Goal: Task Accomplishment & Management: Use online tool/utility

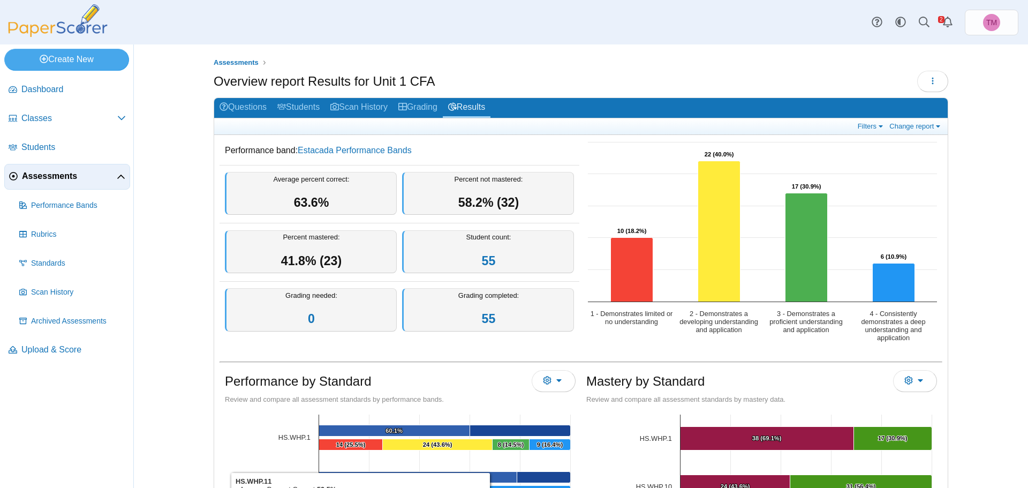
scroll to position [107, 0]
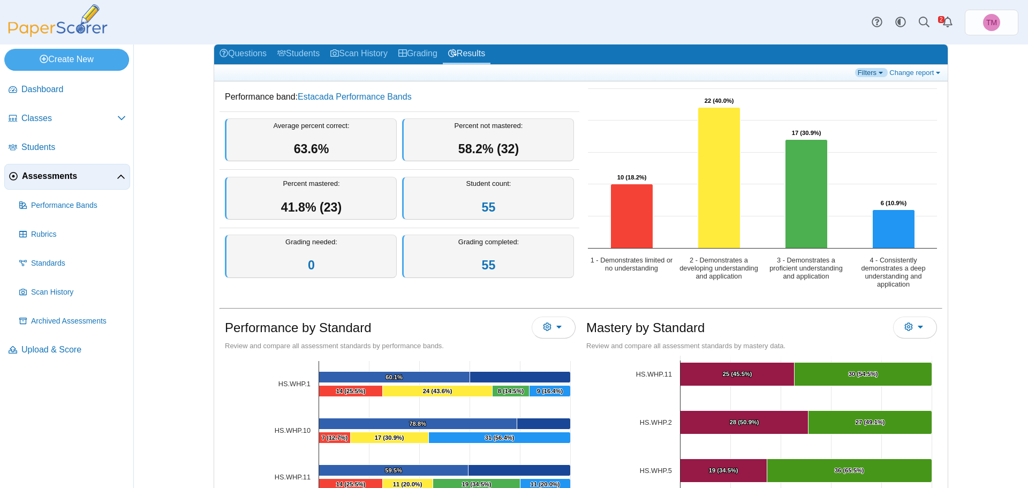
click at [877, 72] on link "Filters" at bounding box center [871, 72] width 33 height 9
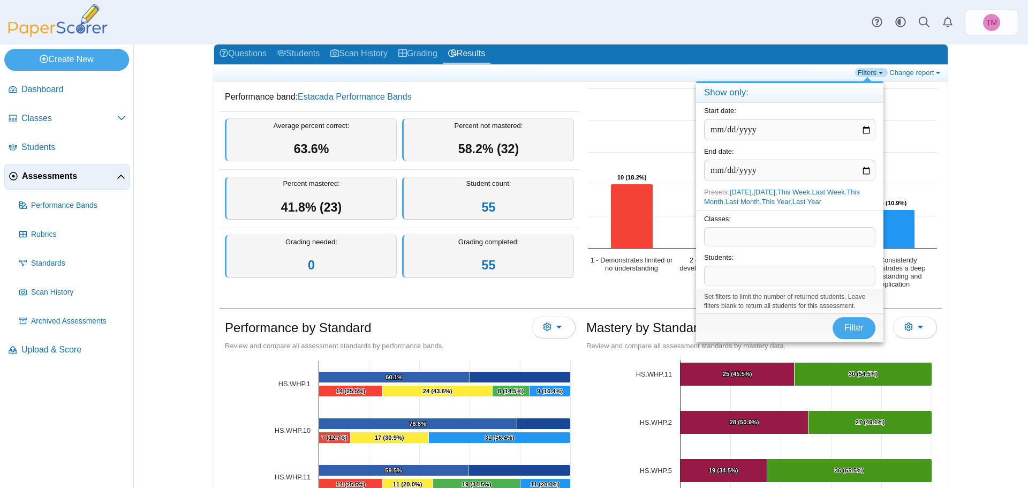
click at [877, 72] on link "Filters" at bounding box center [871, 72] width 33 height 9
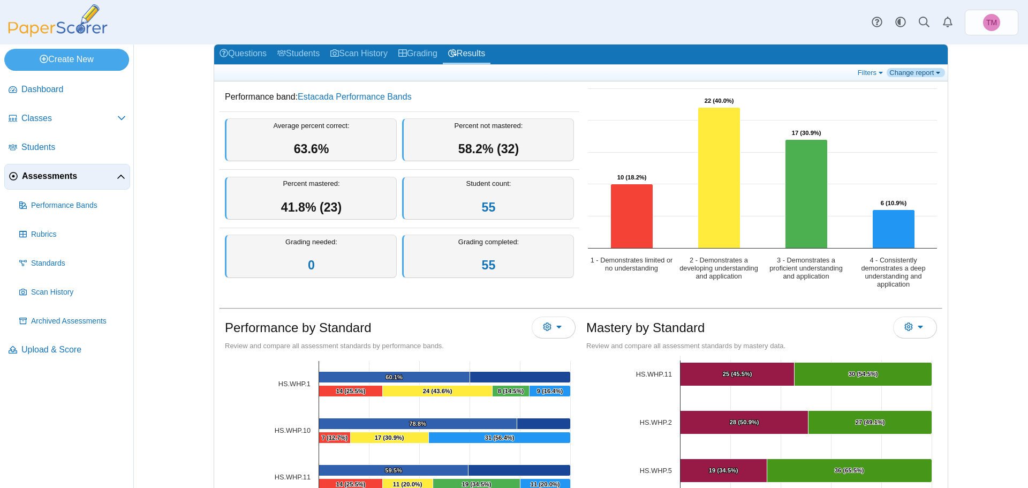
click at [935, 75] on link "Change report" at bounding box center [915, 72] width 58 height 9
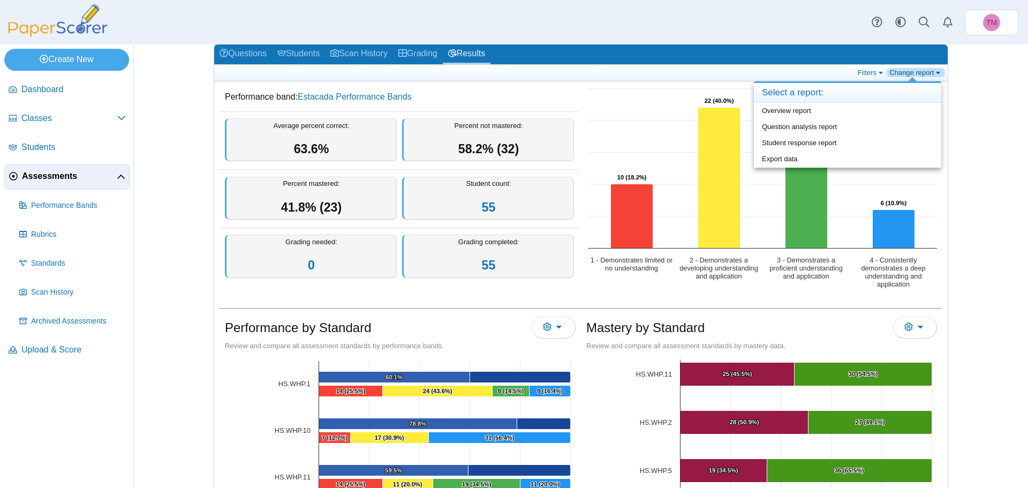
click at [935, 75] on link "Change report" at bounding box center [915, 72] width 58 height 9
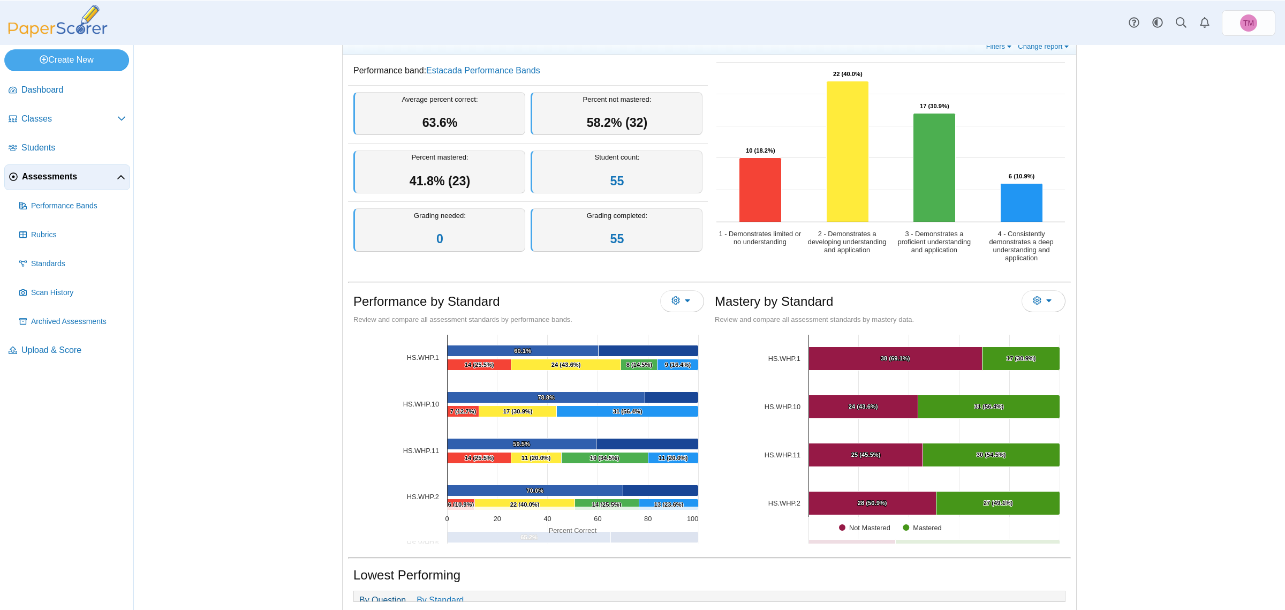
scroll to position [40, 0]
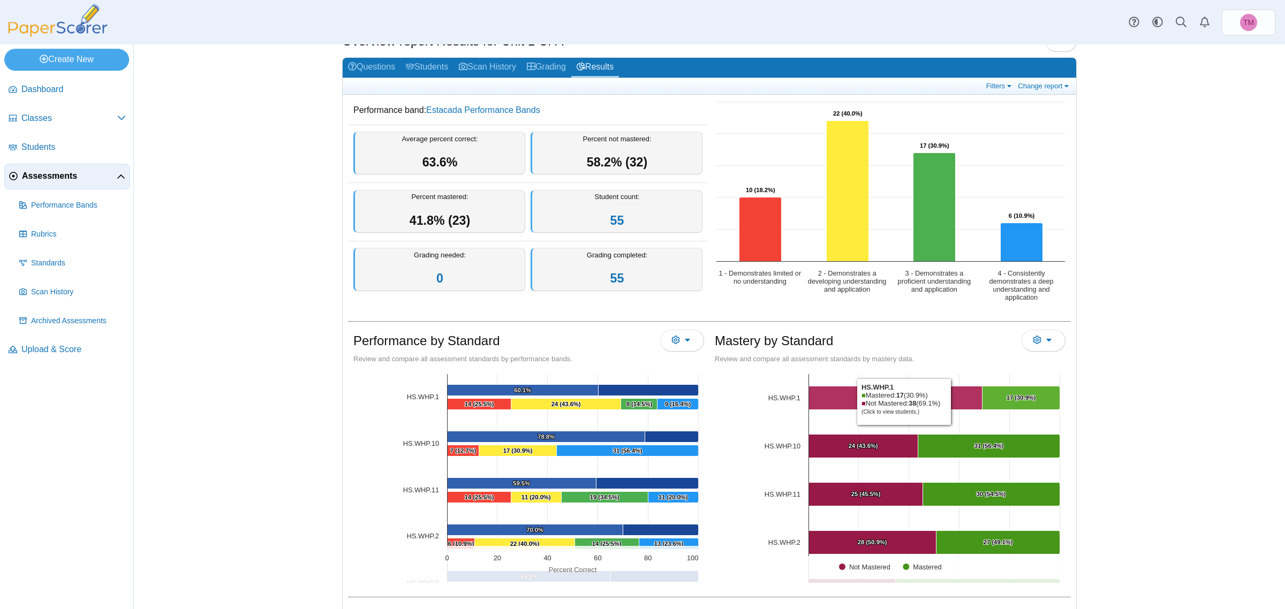
click at [949, 402] on Mastered "[object Object], 38. Not Mastered." at bounding box center [895, 398] width 173 height 24
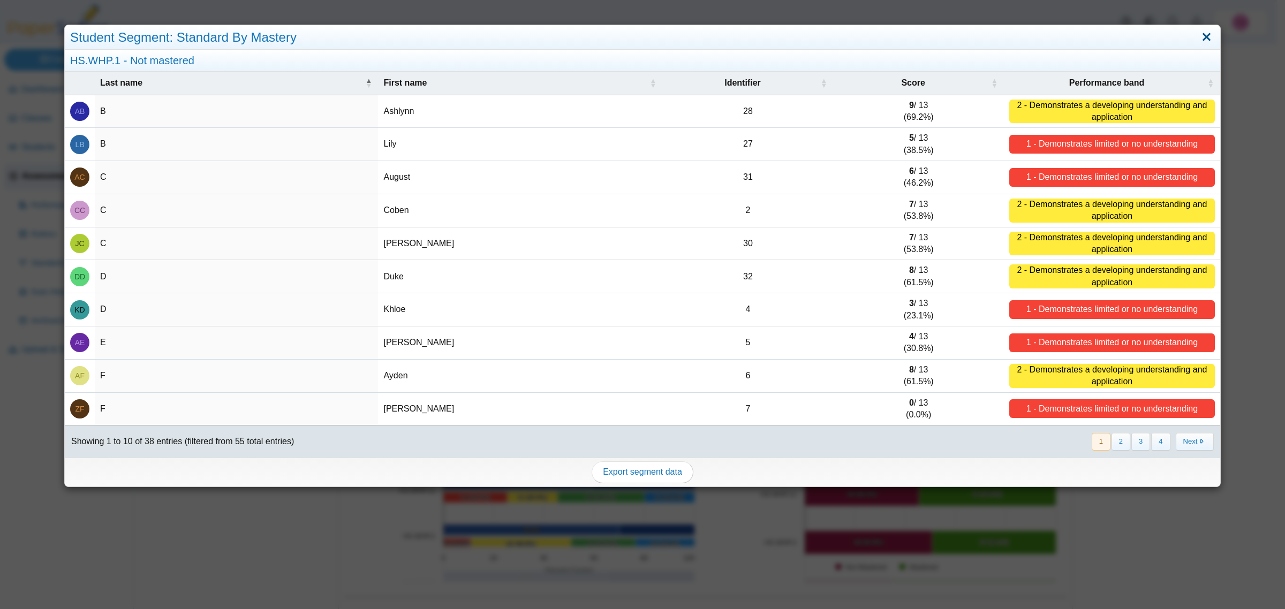
click at [1027, 41] on link "Close" at bounding box center [1206, 37] width 17 height 18
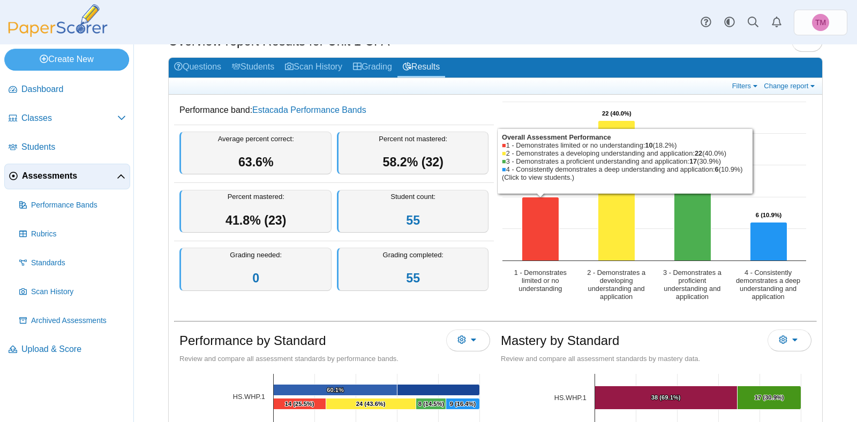
click at [194, 17] on div "Dashboard Classes Archived classes Students Assessments" at bounding box center [428, 22] width 857 height 44
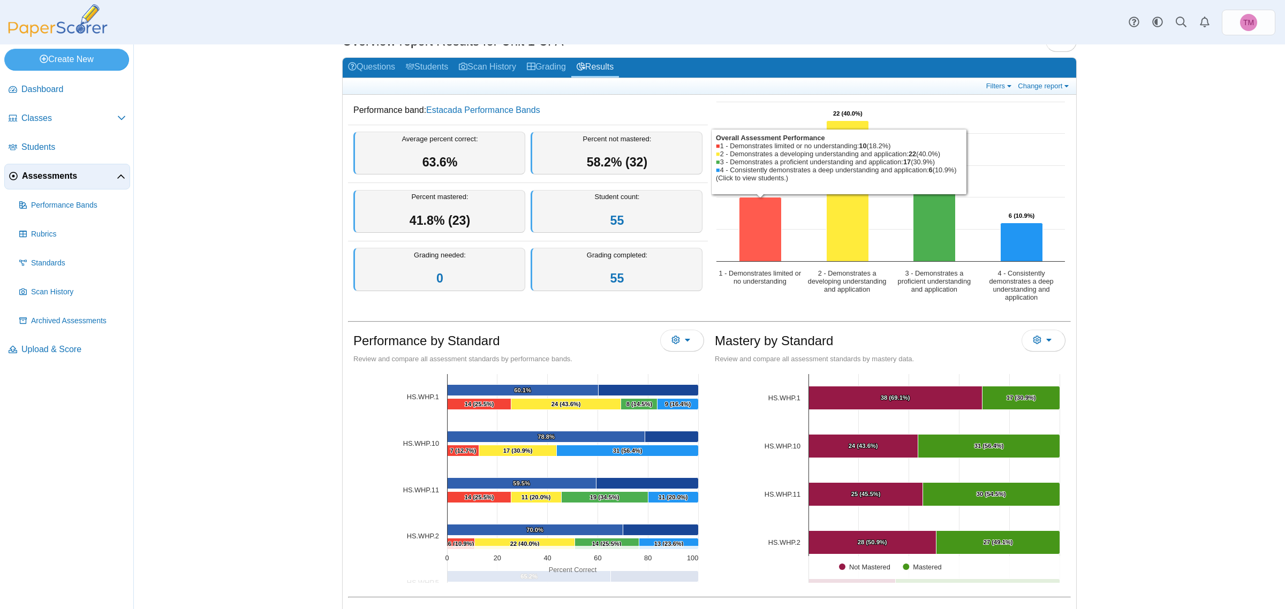
click at [739, 232] on icon "1 - Demonstrates limited or no understanding, 10. Overall Assessment Performanc…" at bounding box center [760, 230] width 42 height 64
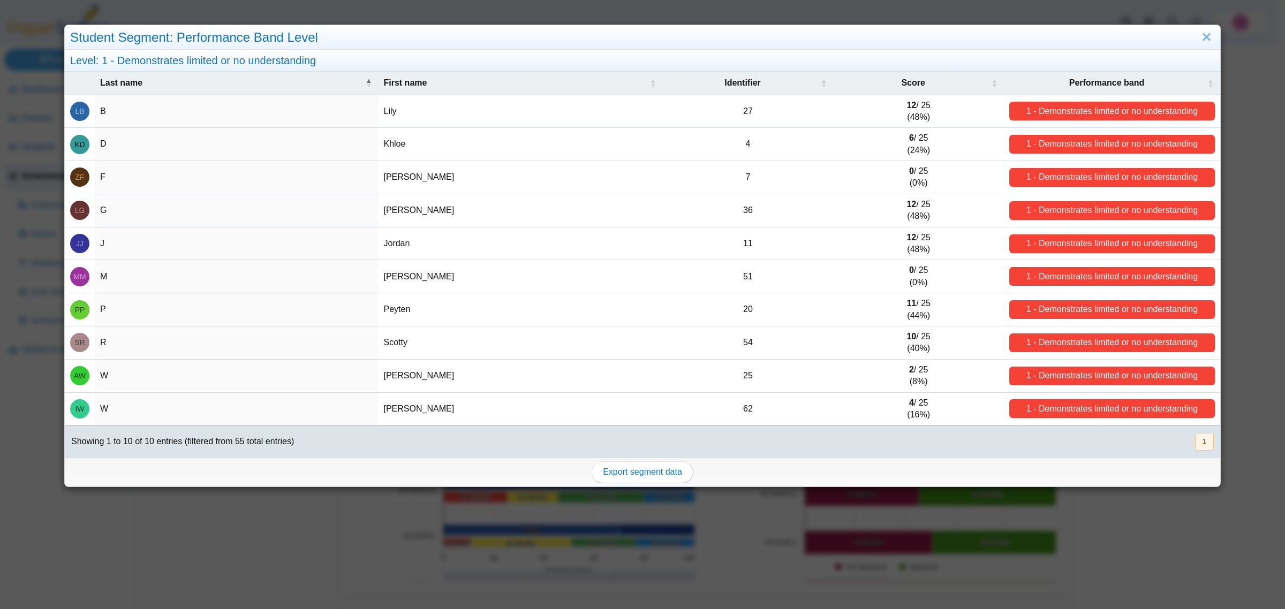
click at [392, 113] on td "Lily" at bounding box center [520, 111] width 284 height 33
click at [386, 112] on td "Lily" at bounding box center [520, 111] width 284 height 33
click at [403, 116] on td "Lily" at bounding box center [520, 111] width 284 height 33
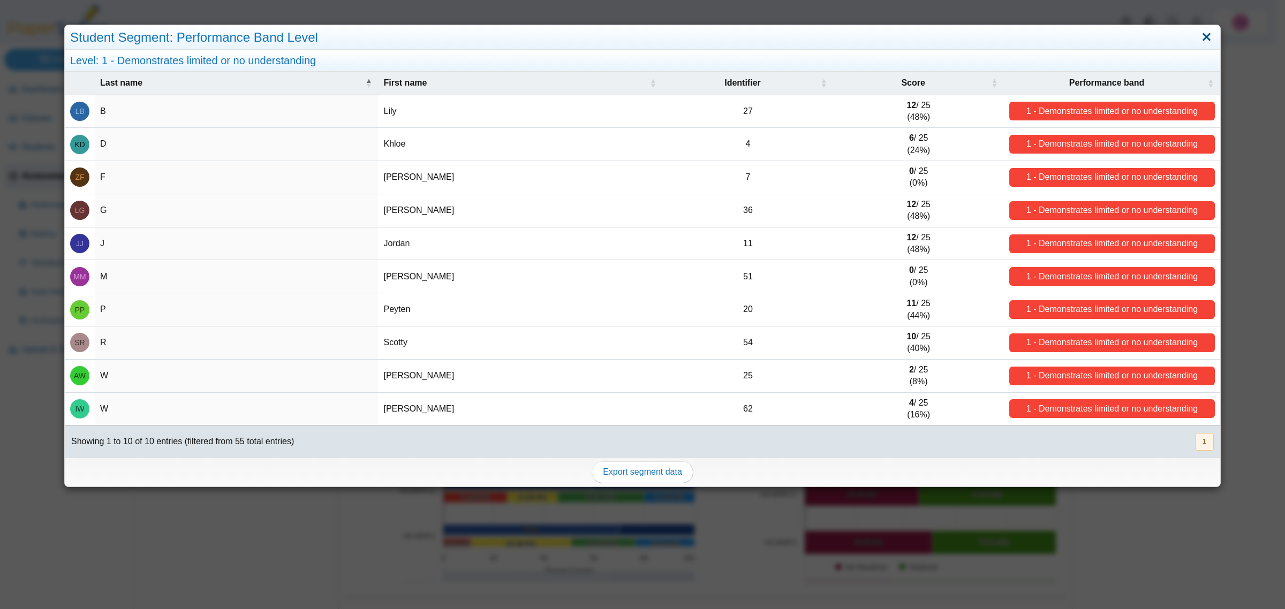
click at [1027, 37] on link "Close" at bounding box center [1206, 37] width 17 height 18
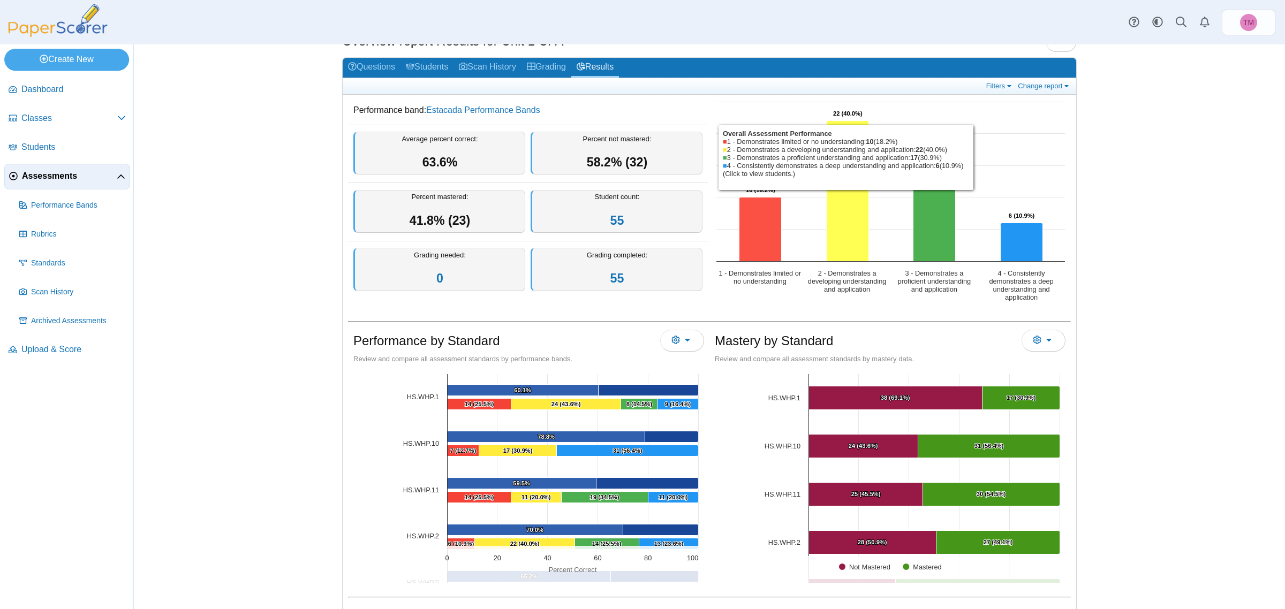
click at [838, 226] on icon "2 - Demonstrates a developing understanding and application, 22. Overall Assess…" at bounding box center [848, 191] width 42 height 141
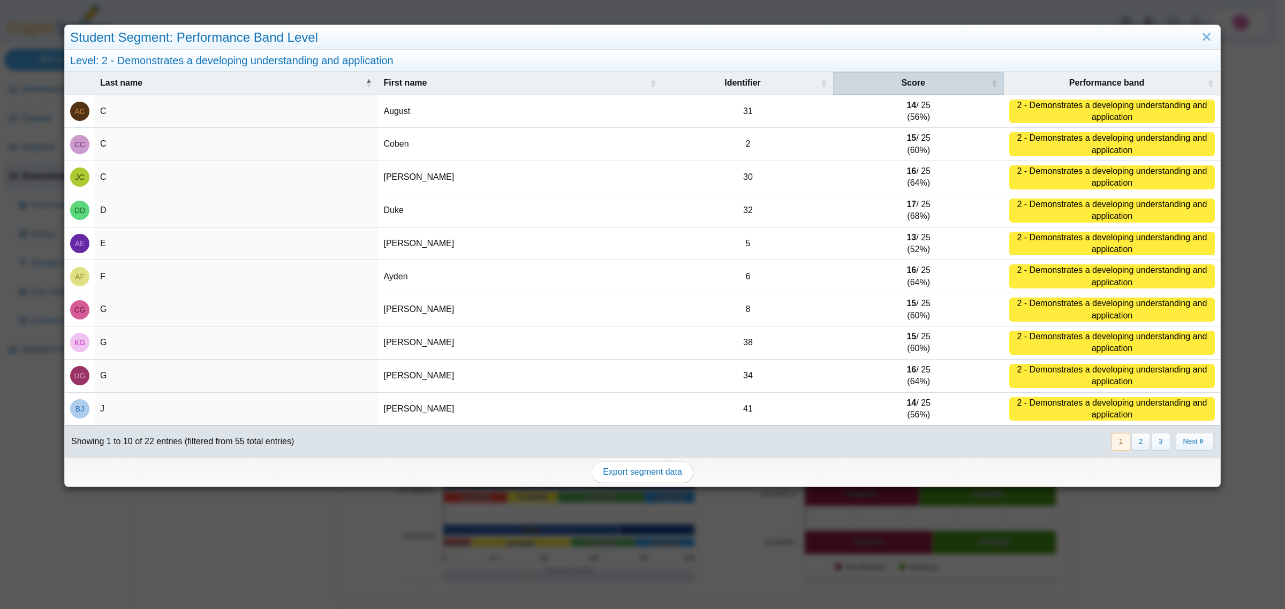
click at [908, 84] on span "Score" at bounding box center [913, 82] width 24 height 9
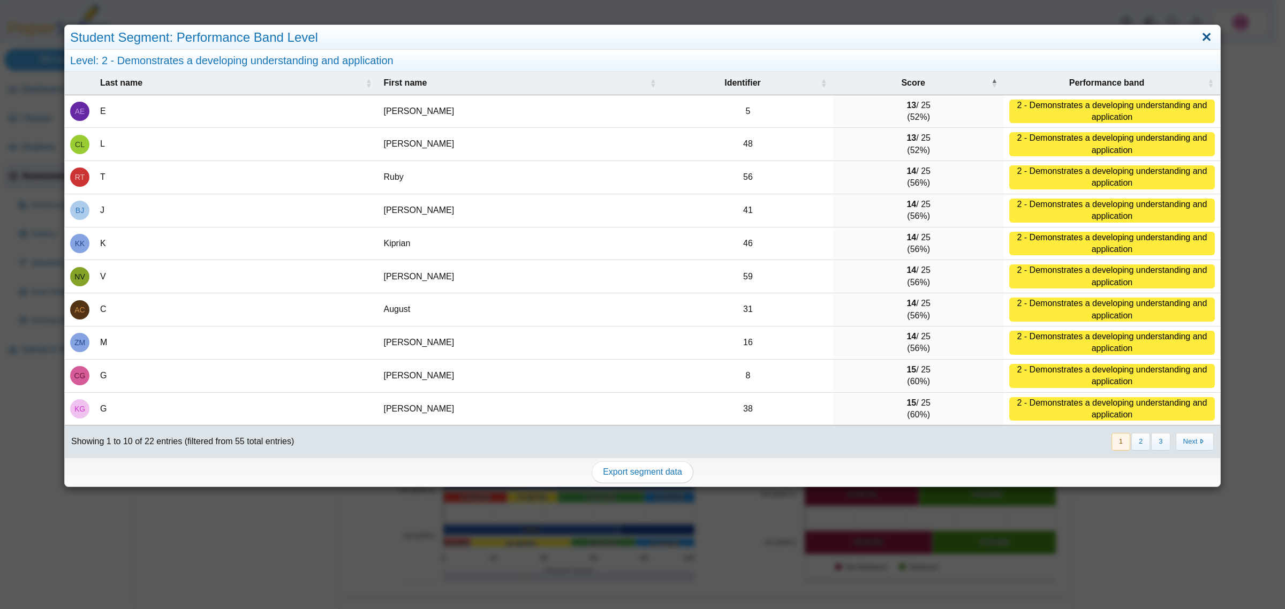
click at [1027, 34] on link "Close" at bounding box center [1206, 37] width 17 height 18
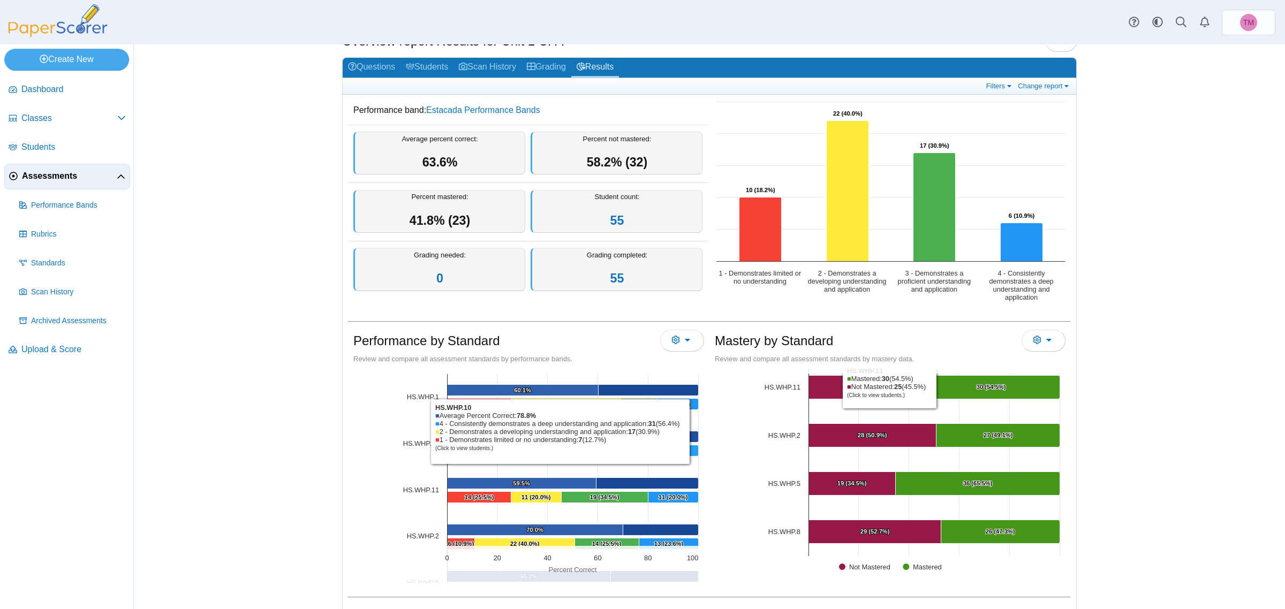
scroll to position [0, 0]
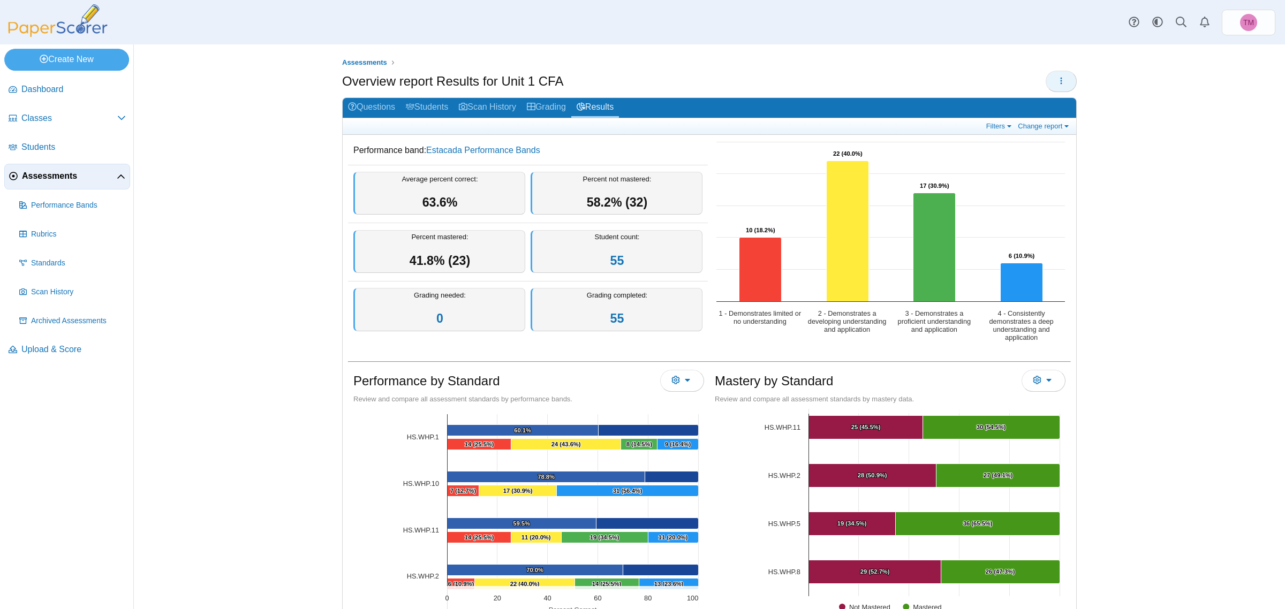
click at [1027, 72] on button "button" at bounding box center [1060, 81] width 31 height 21
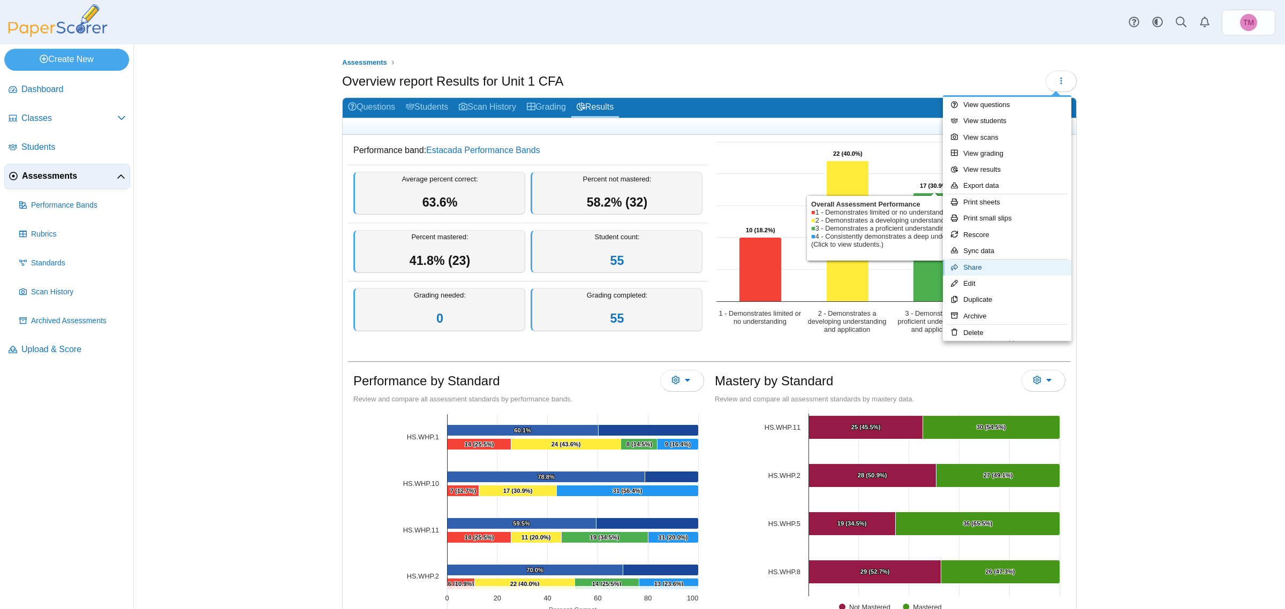
click at [964, 268] on link "Share" at bounding box center [1007, 268] width 128 height 16
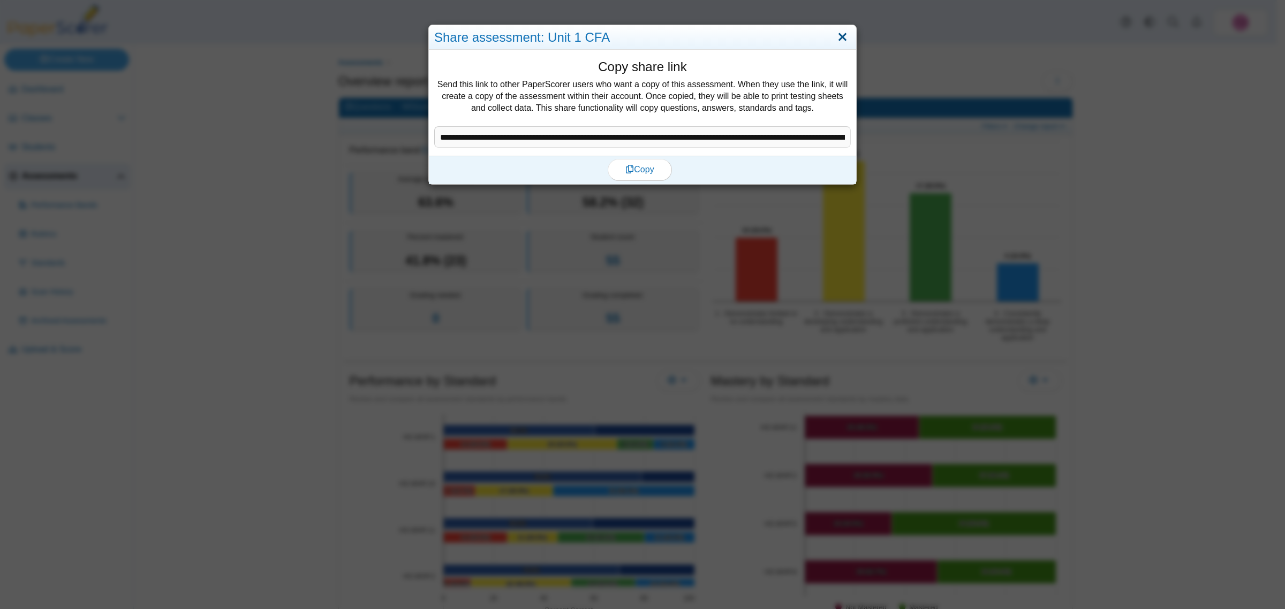
click at [838, 37] on link "Close" at bounding box center [842, 37] width 17 height 18
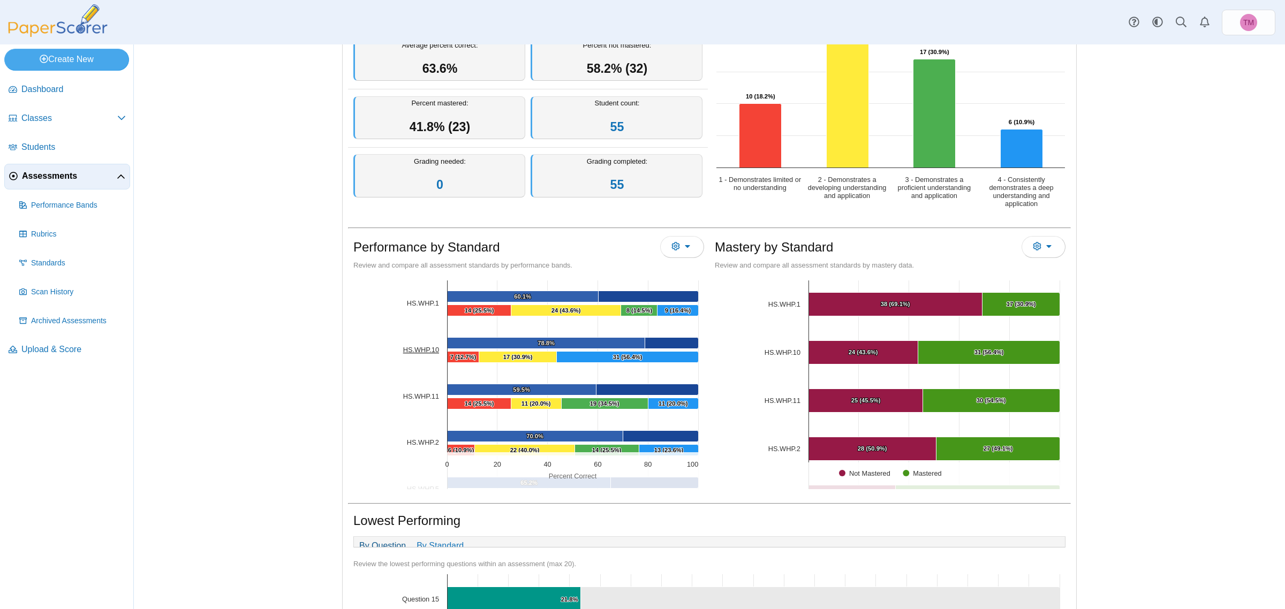
click at [420, 351] on tspan "HS.WHP.10" at bounding box center [421, 350] width 36 height 8
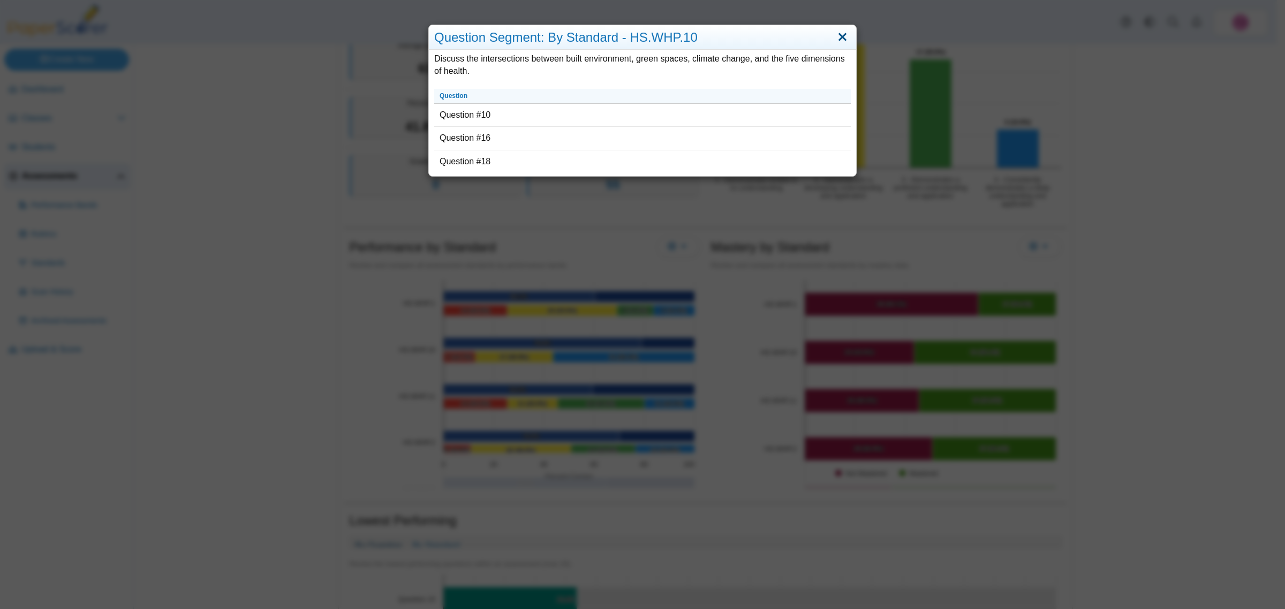
click at [839, 40] on link "Close" at bounding box center [842, 37] width 17 height 18
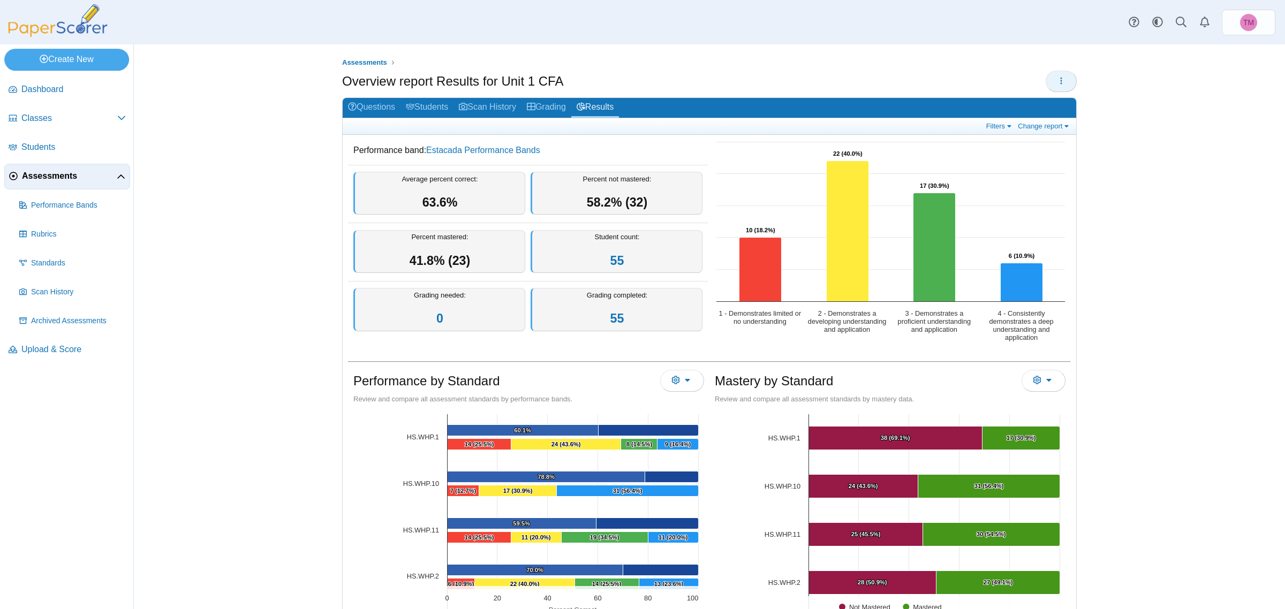
click at [1027, 76] on button "button" at bounding box center [1060, 81] width 31 height 21
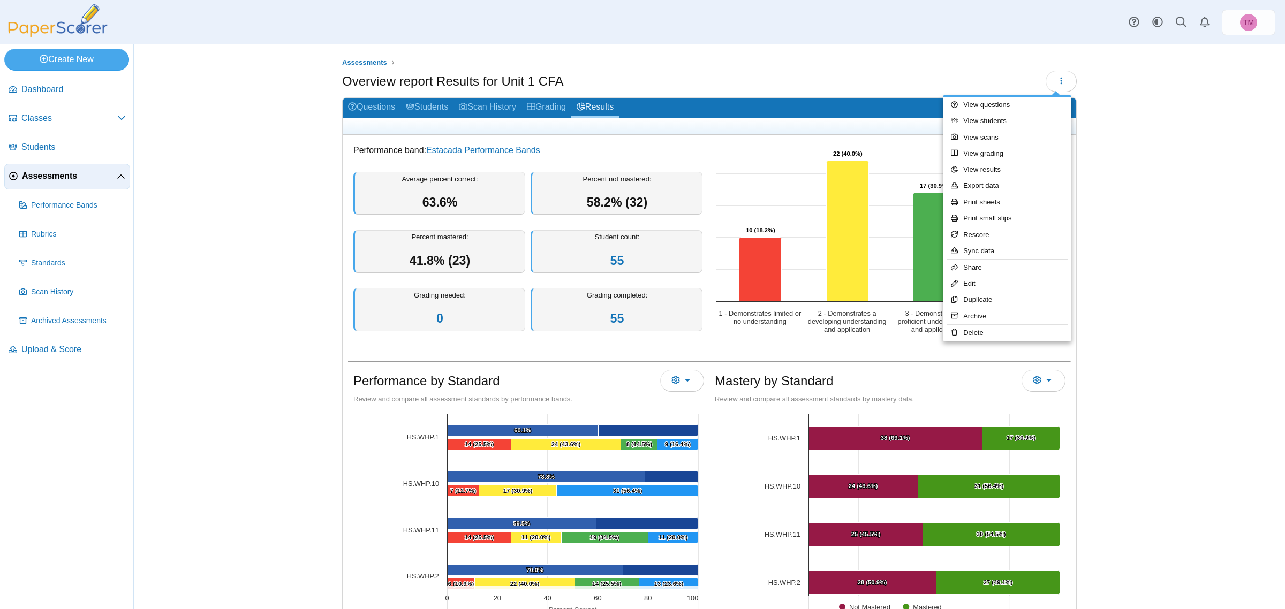
click at [1027, 264] on div "Assessments Overview report Results for Unit 1 CFA" at bounding box center [709, 326] width 1151 height 565
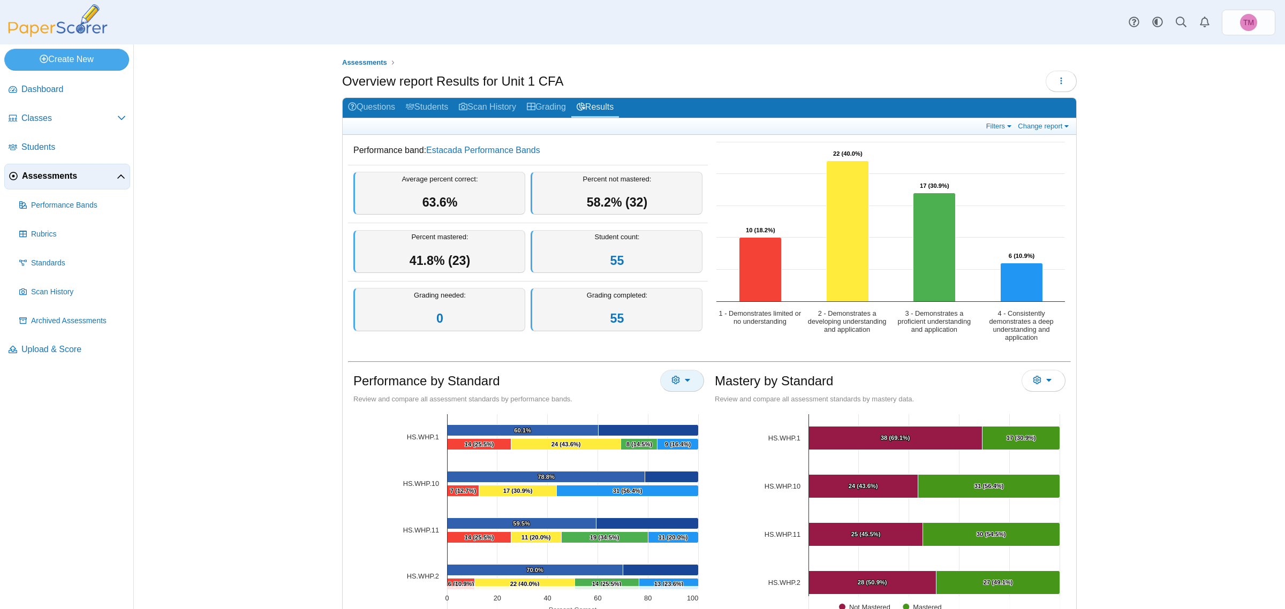
click at [679, 381] on button "More options" at bounding box center [682, 380] width 44 height 21
click at [699, 422] on link "Export to XLS" at bounding box center [719, 422] width 128 height 16
click at [1027, 142] on div "Assessments Overview report Results for Unit 1 CFA" at bounding box center [709, 326] width 1151 height 565
click at [809, 384] on h1 "Mastery by Standard" at bounding box center [774, 381] width 118 height 18
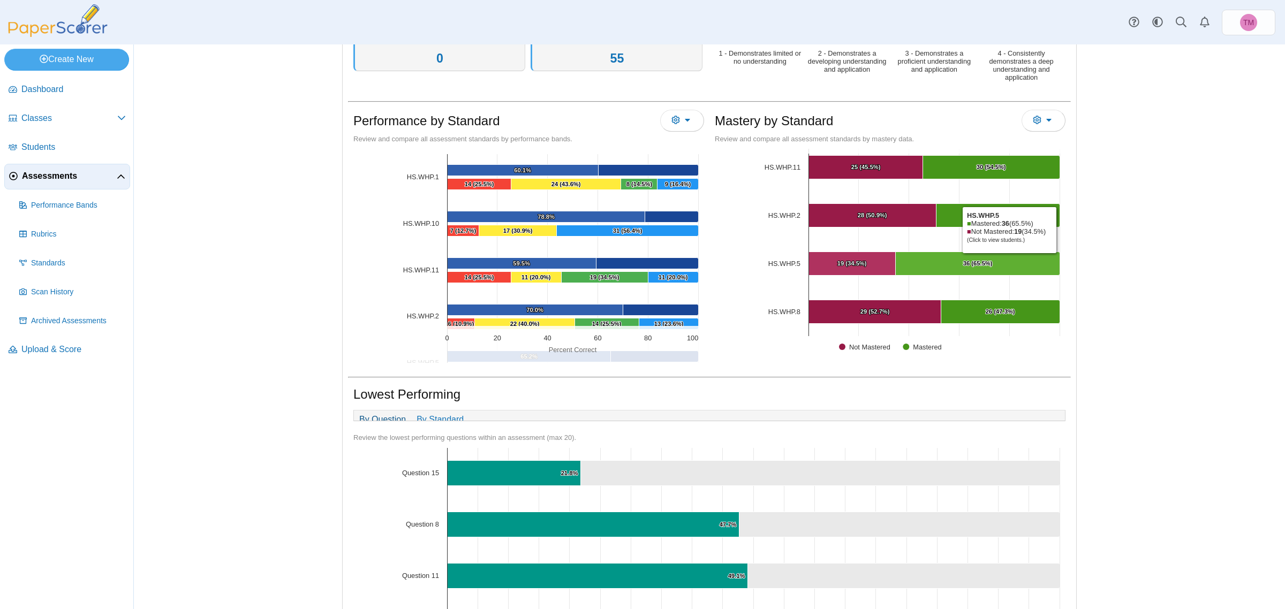
scroll to position [268, 0]
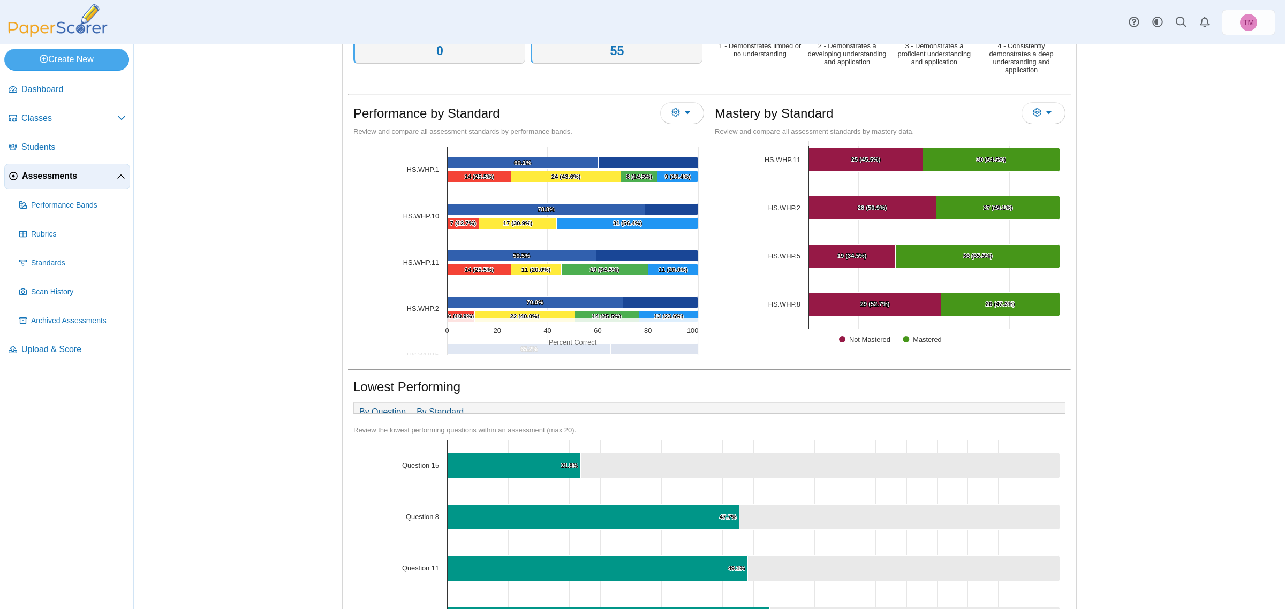
click at [442, 413] on link "By Standard" at bounding box center [440, 412] width 58 height 18
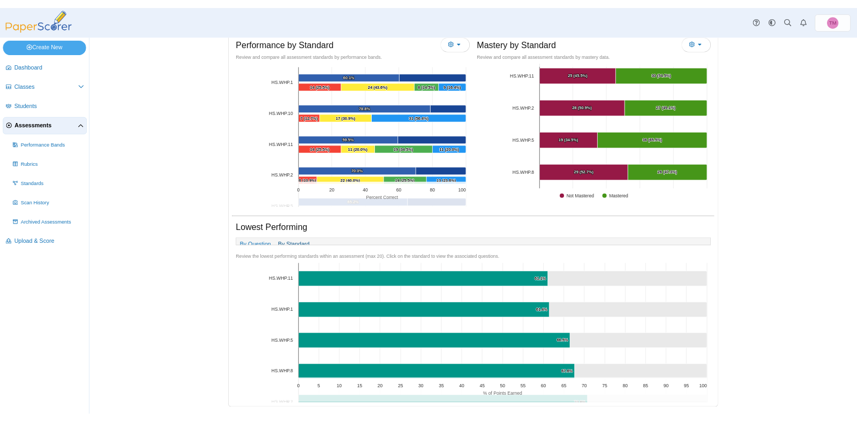
scroll to position [107, 0]
